Goal: Find specific page/section: Find specific page/section

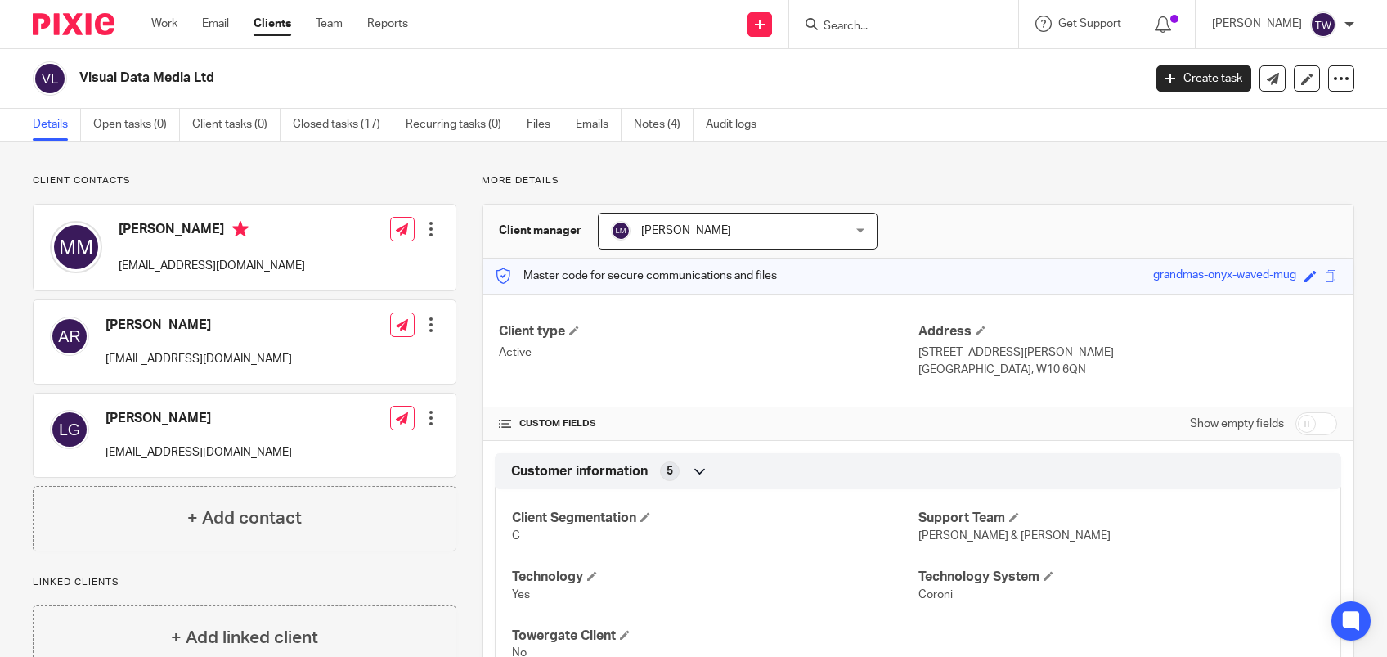
drag, startPoint x: 1168, startPoint y: 274, endPoint x: 899, endPoint y: 17, distance: 371.3
click at [899, 17] on form at bounding box center [909, 24] width 174 height 20
click at [897, 20] on input "Search" at bounding box center [895, 27] width 147 height 15
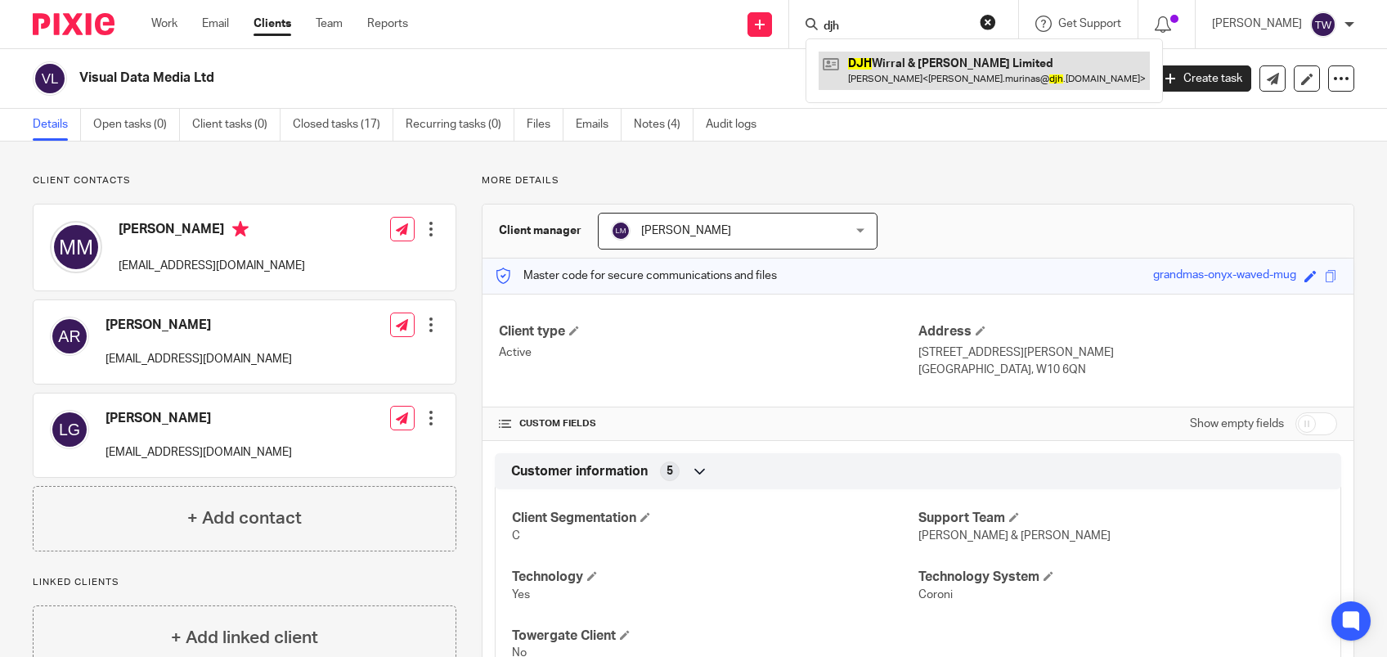
type input "djh"
click at [948, 65] on link at bounding box center [983, 71] width 331 height 38
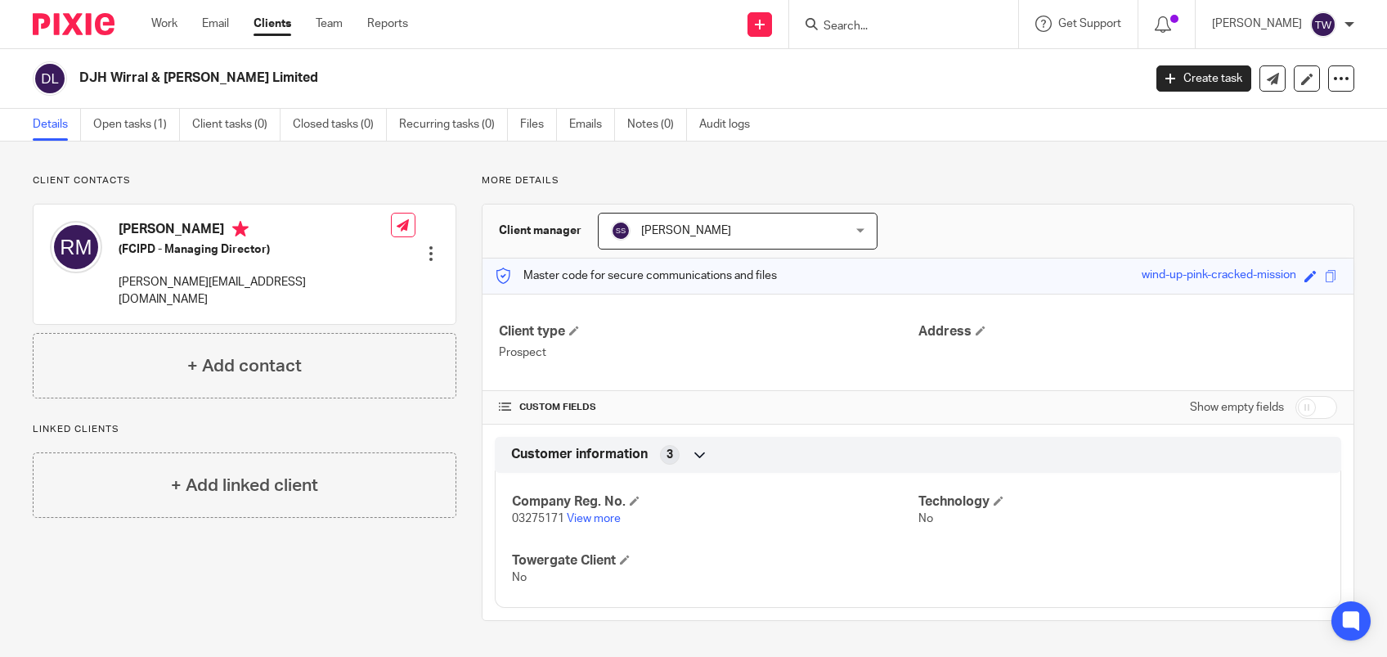
drag, startPoint x: 1123, startPoint y: 273, endPoint x: 1279, endPoint y: 276, distance: 155.4
click at [1279, 276] on div "wind-up-pink-cracked-mission" at bounding box center [1218, 276] width 155 height 19
drag, startPoint x: 1279, startPoint y: 276, endPoint x: 1231, endPoint y: 275, distance: 47.5
copy div "wind-up-pink-cracked-mission"
